Goal: Task Accomplishment & Management: Use online tool/utility

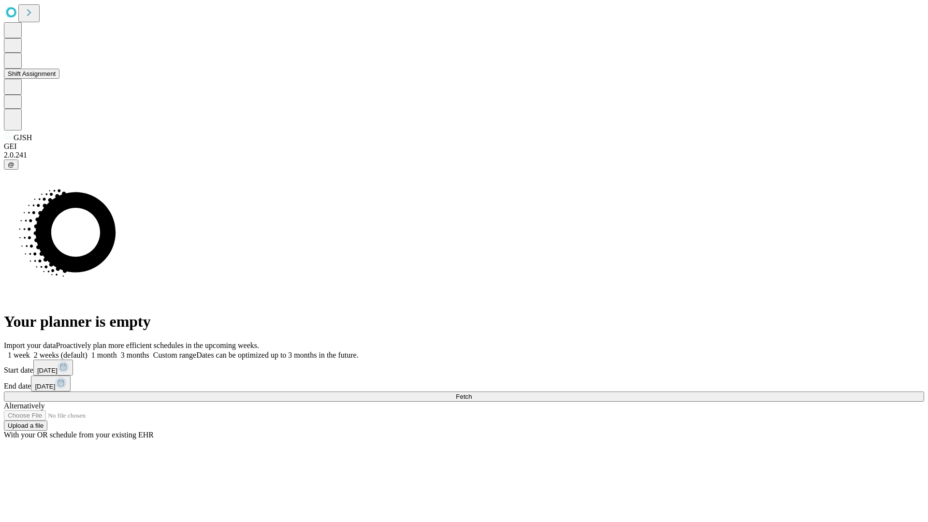
click at [59, 79] on button "Shift Assignment" at bounding box center [32, 74] width 56 height 10
